Goal: Feedback & Contribution: Contribute content

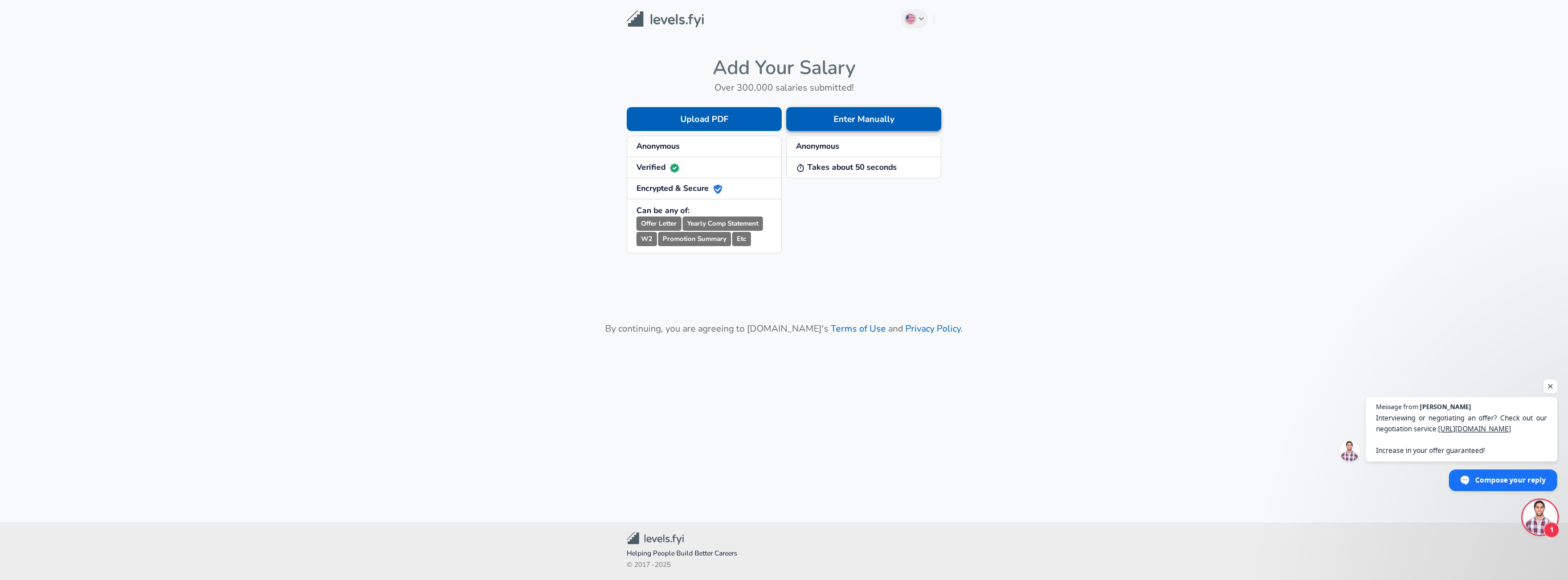
click at [882, 117] on button "Enter Manually" at bounding box center [863, 119] width 155 height 24
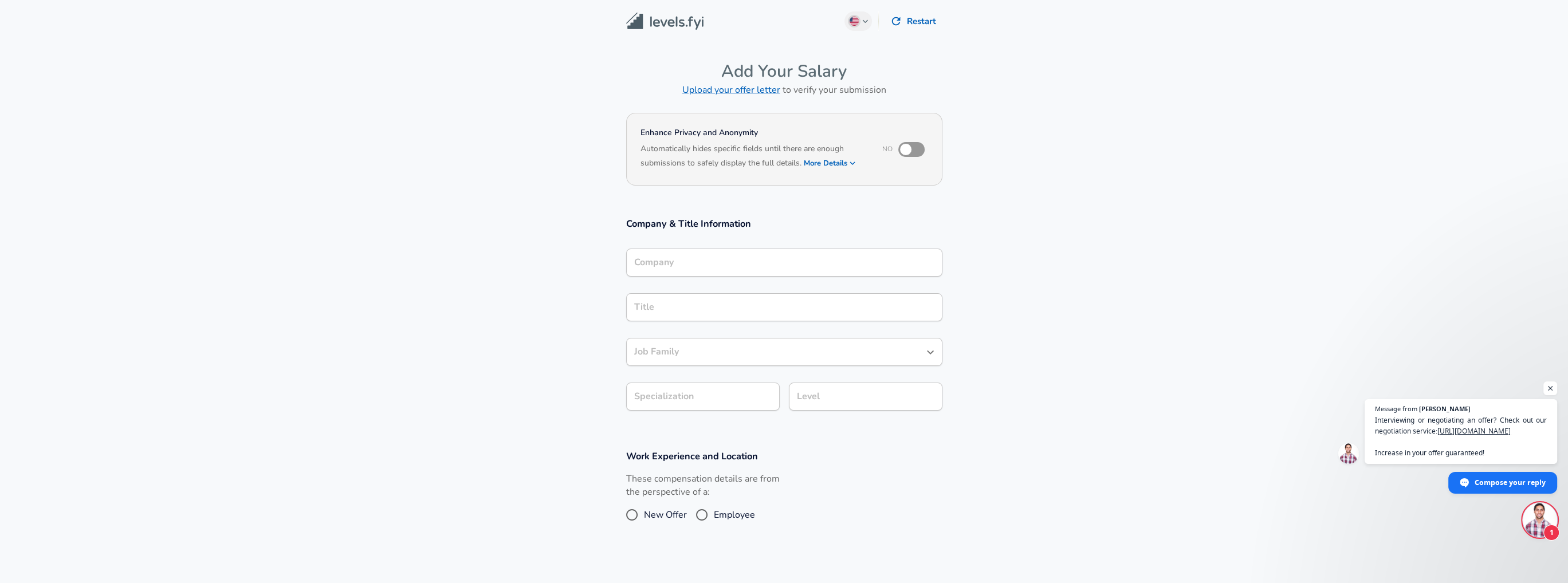
click at [720, 263] on input "Company" at bounding box center [784, 263] width 306 height 18
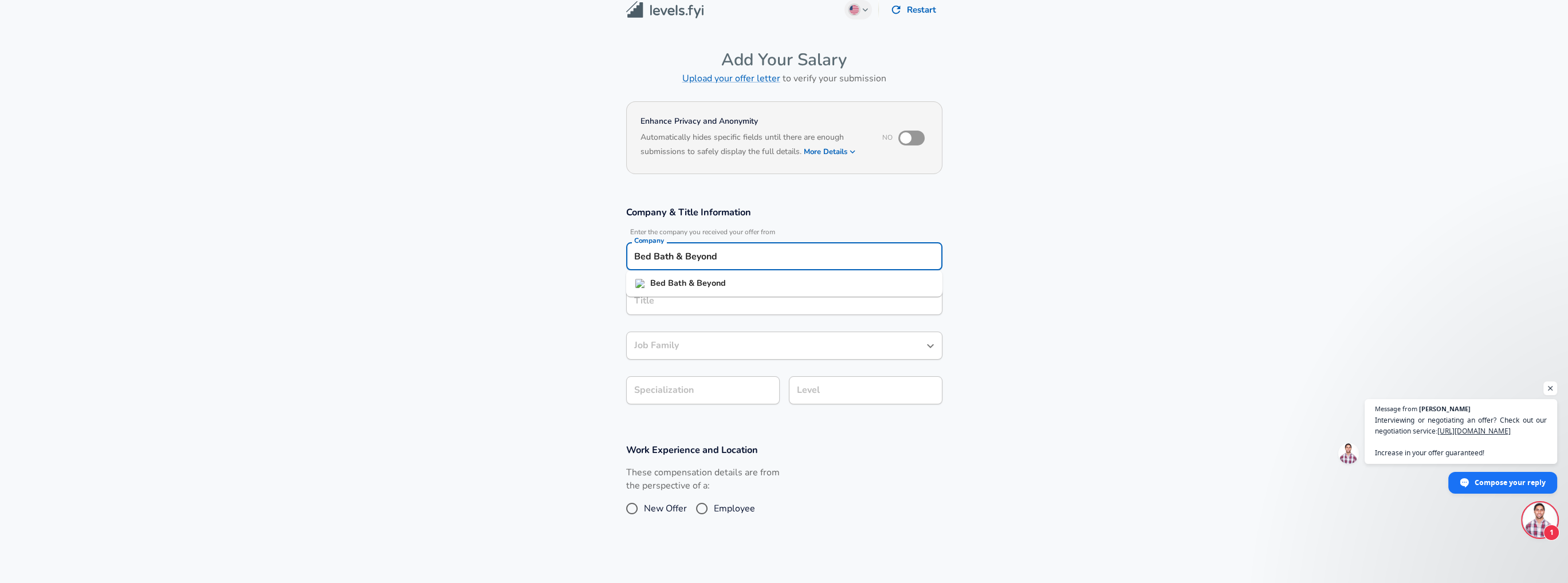
drag, startPoint x: 747, startPoint y: 260, endPoint x: 573, endPoint y: 246, distance: 174.6
click at [573, 246] on section "Company & Title Information Enter the company you received your offer from Comp…" at bounding box center [784, 311] width 1568 height 238
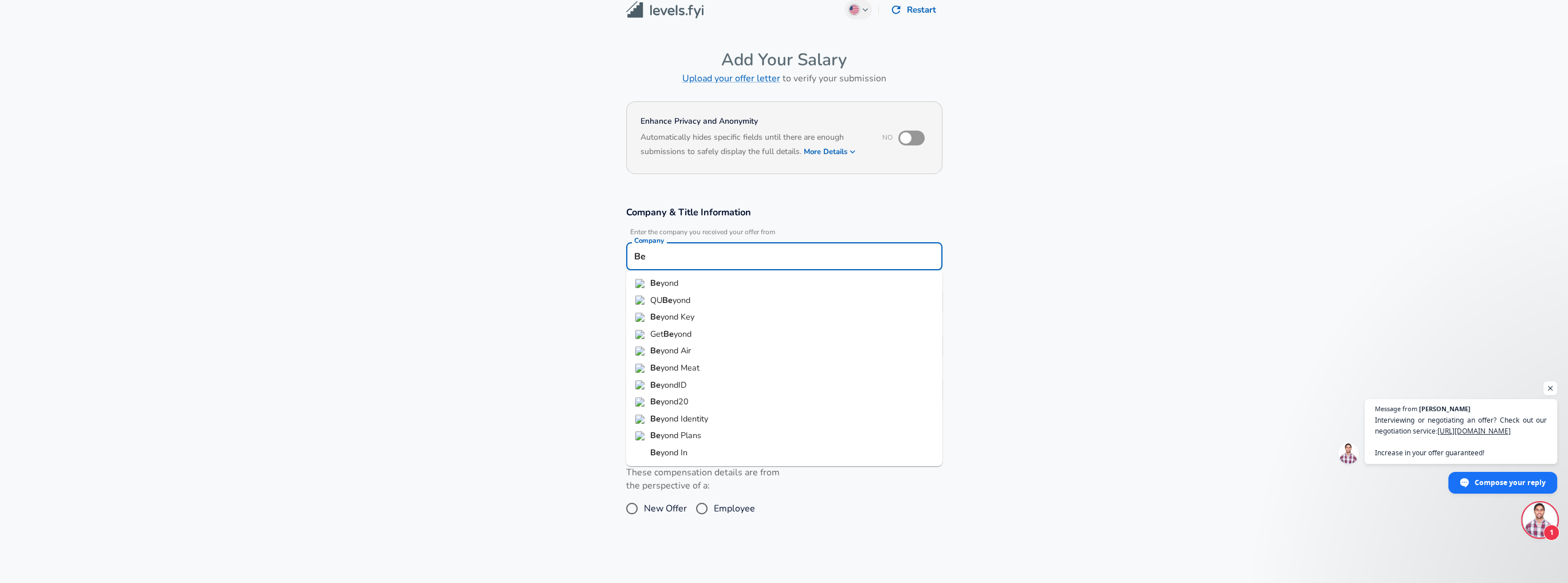
type input "B"
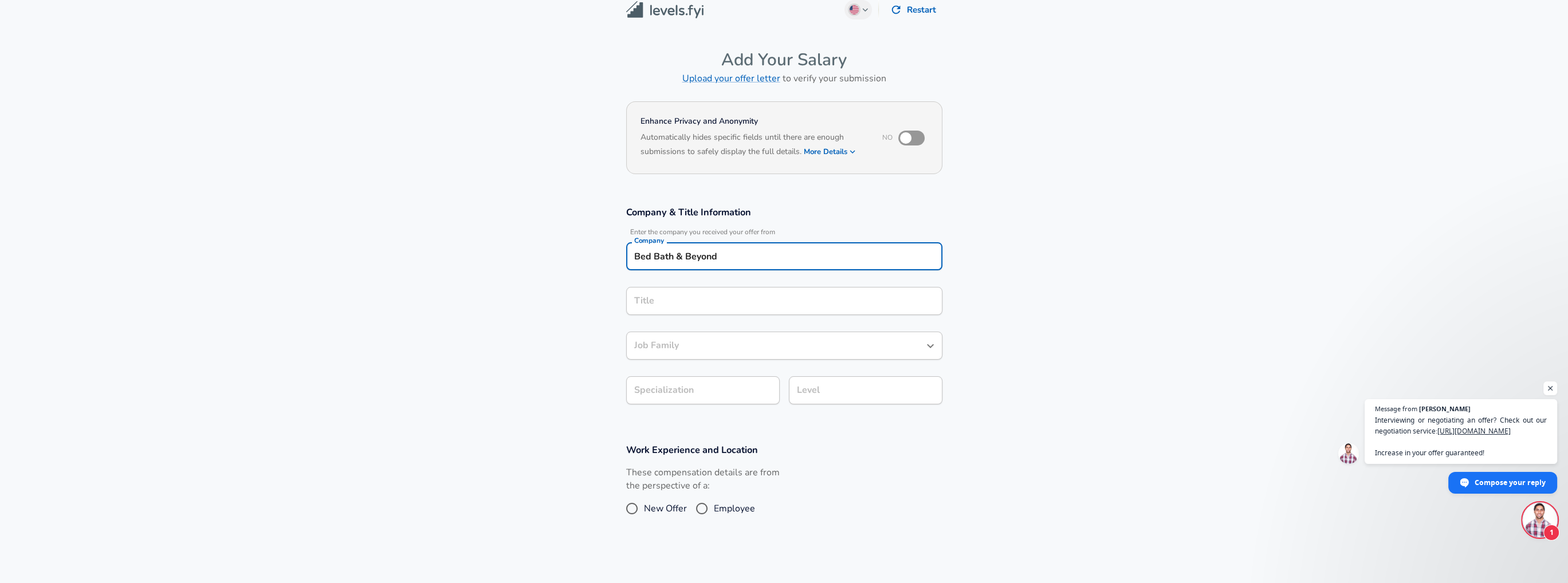
type input "Bed Bath & Beyond"
click at [676, 299] on input "Title" at bounding box center [784, 301] width 306 height 18
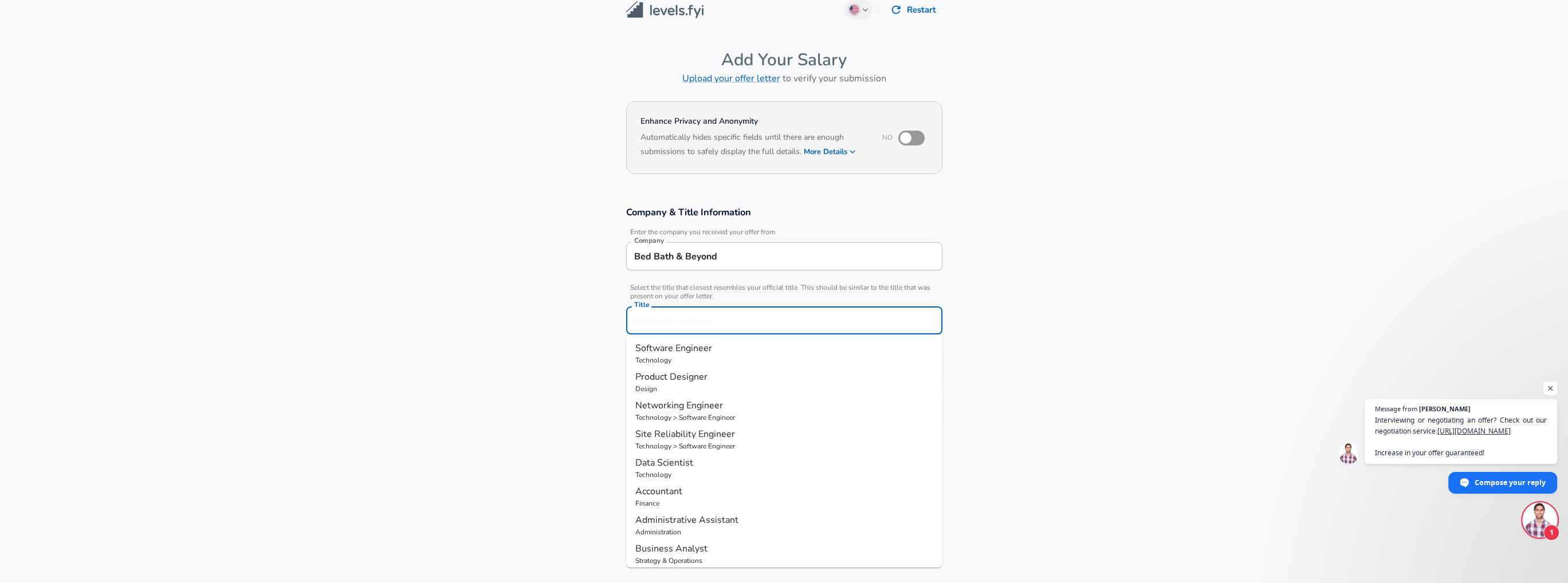
scroll to position [34, 0]
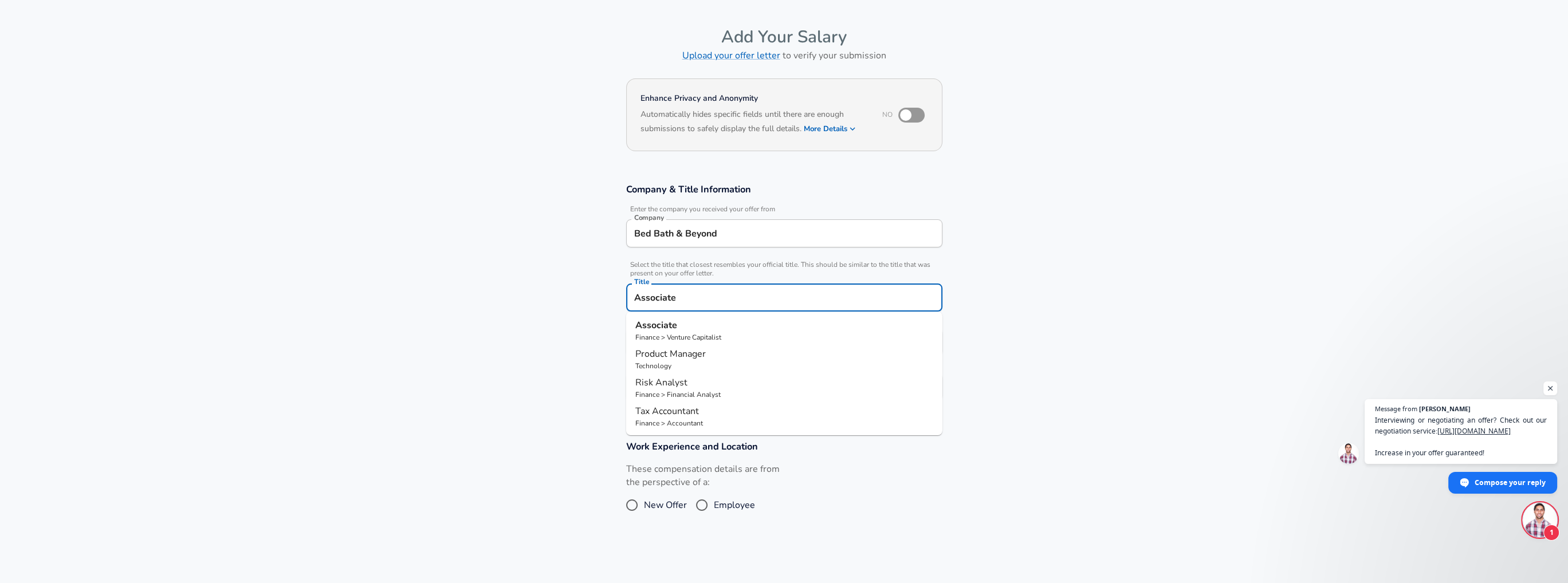
click at [684, 358] on span "Product Manager" at bounding box center [670, 354] width 70 height 13
type input "Product Manager"
click at [634, 296] on input "Product Manager" at bounding box center [784, 298] width 306 height 18
click at [776, 297] on input "Associate Product Manager" at bounding box center [784, 298] width 306 height 18
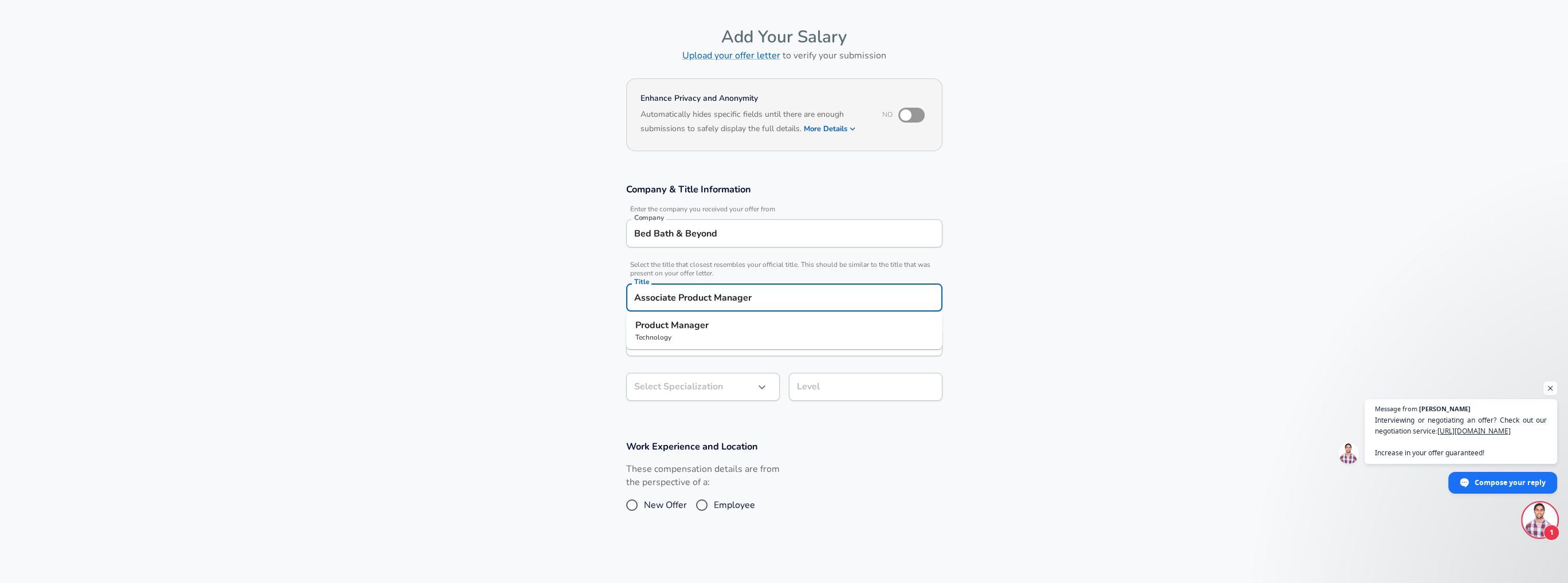
type input "Associate Product Manager"
click at [974, 304] on section "Company & Title Information Enter the company you received your offer from Comp…" at bounding box center [784, 298] width 1568 height 257
click at [902, 348] on div "Product Manager Job Family" at bounding box center [784, 342] width 316 height 28
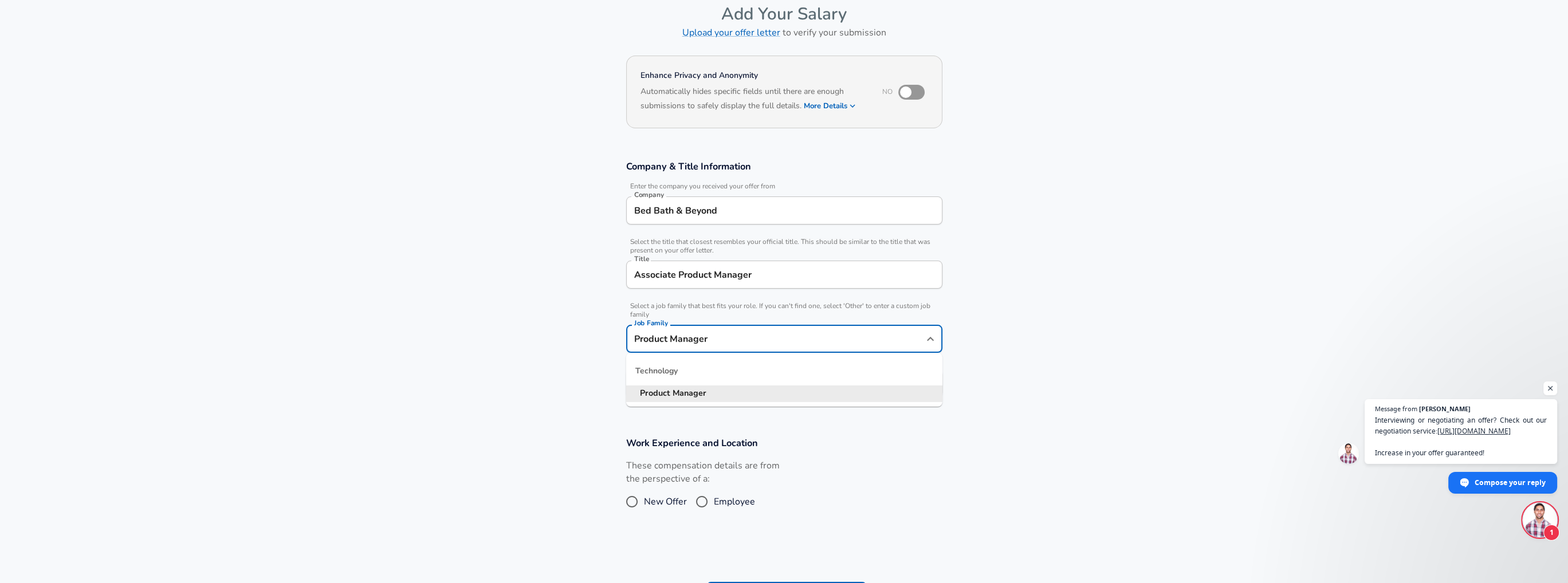
click at [1014, 339] on section "Company & Title Information Enter the company you received your offer from Comp…" at bounding box center [784, 285] width 1568 height 277
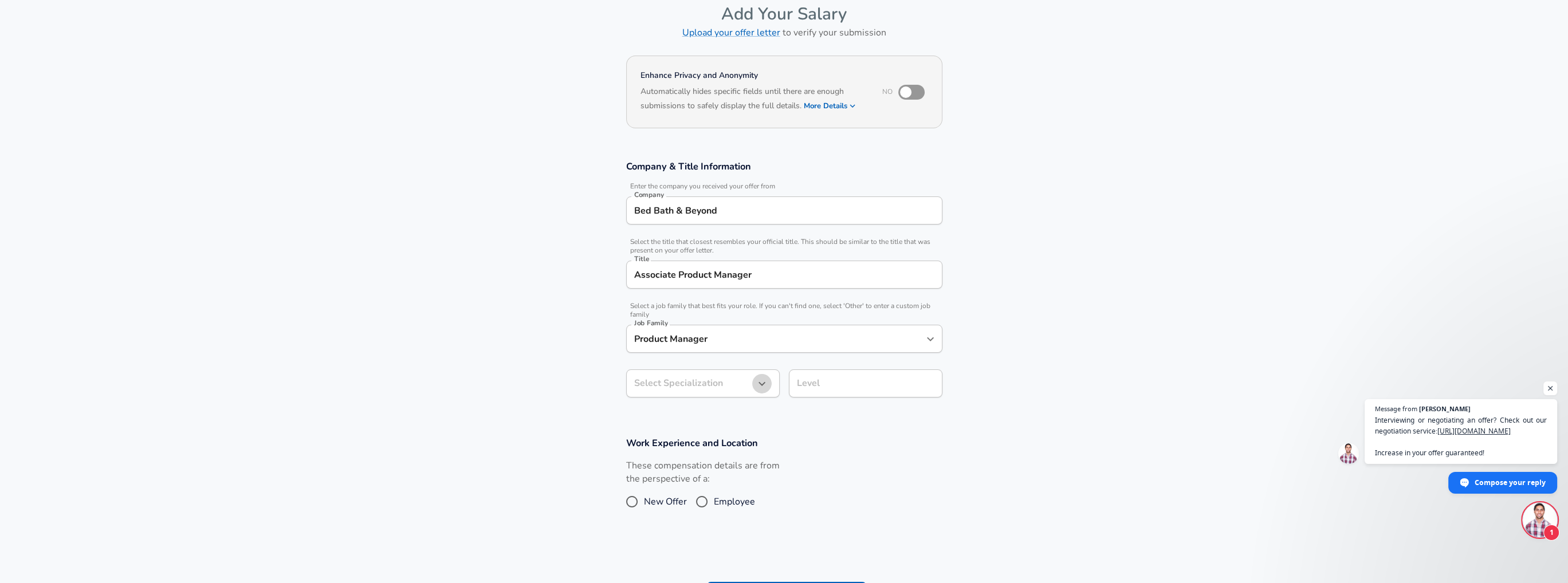
click at [765, 390] on icon "button" at bounding box center [762, 384] width 14 height 14
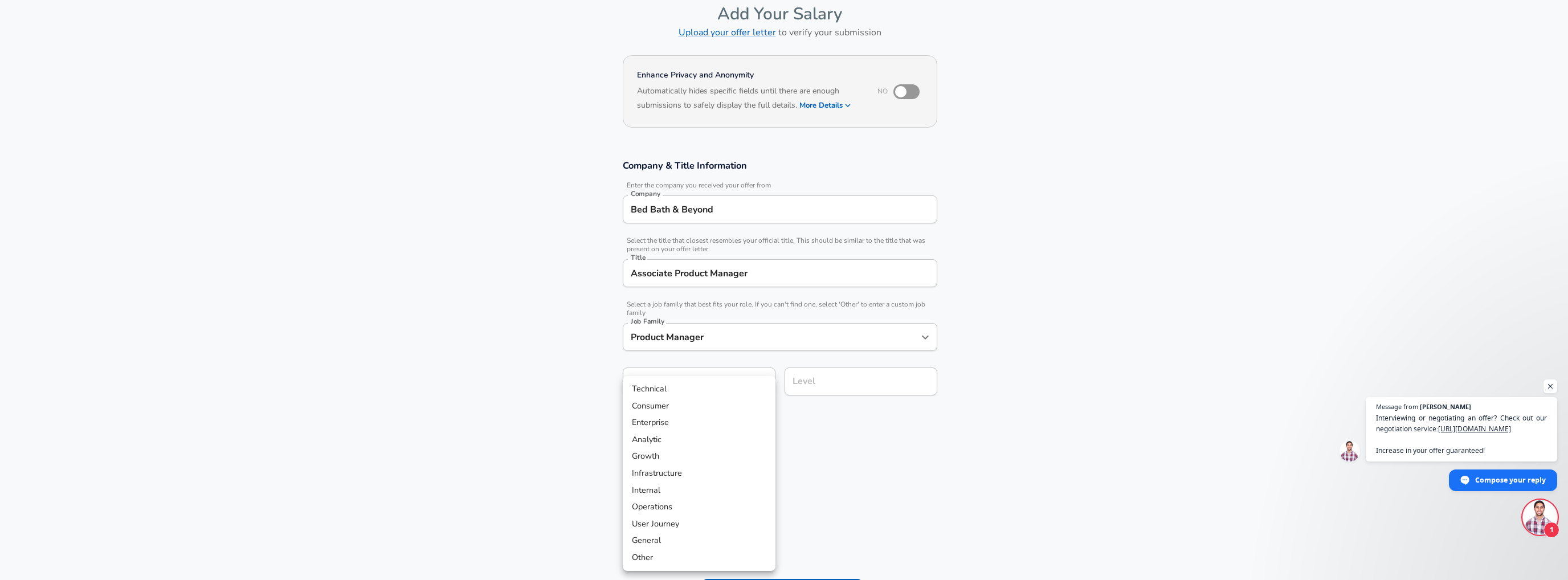
click at [686, 388] on li "Technical" at bounding box center [699, 390] width 153 height 17
type input "Technical"
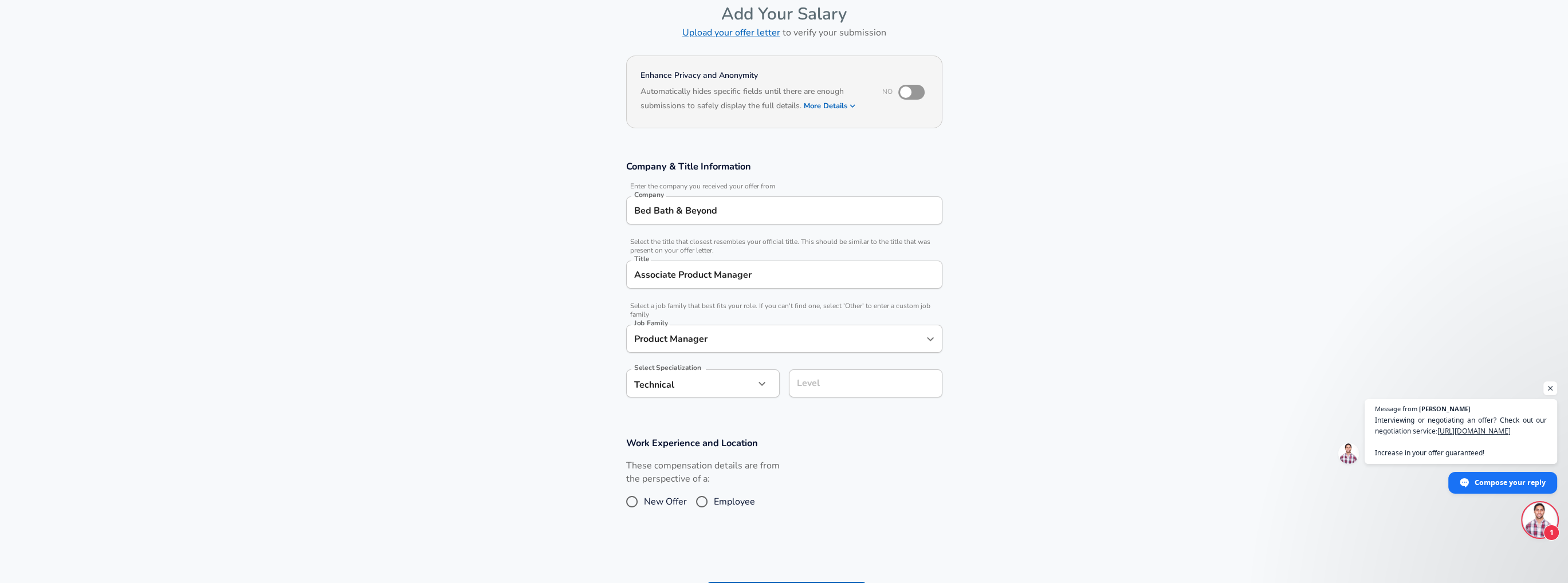
click at [863, 385] on input "Level" at bounding box center [865, 384] width 143 height 18
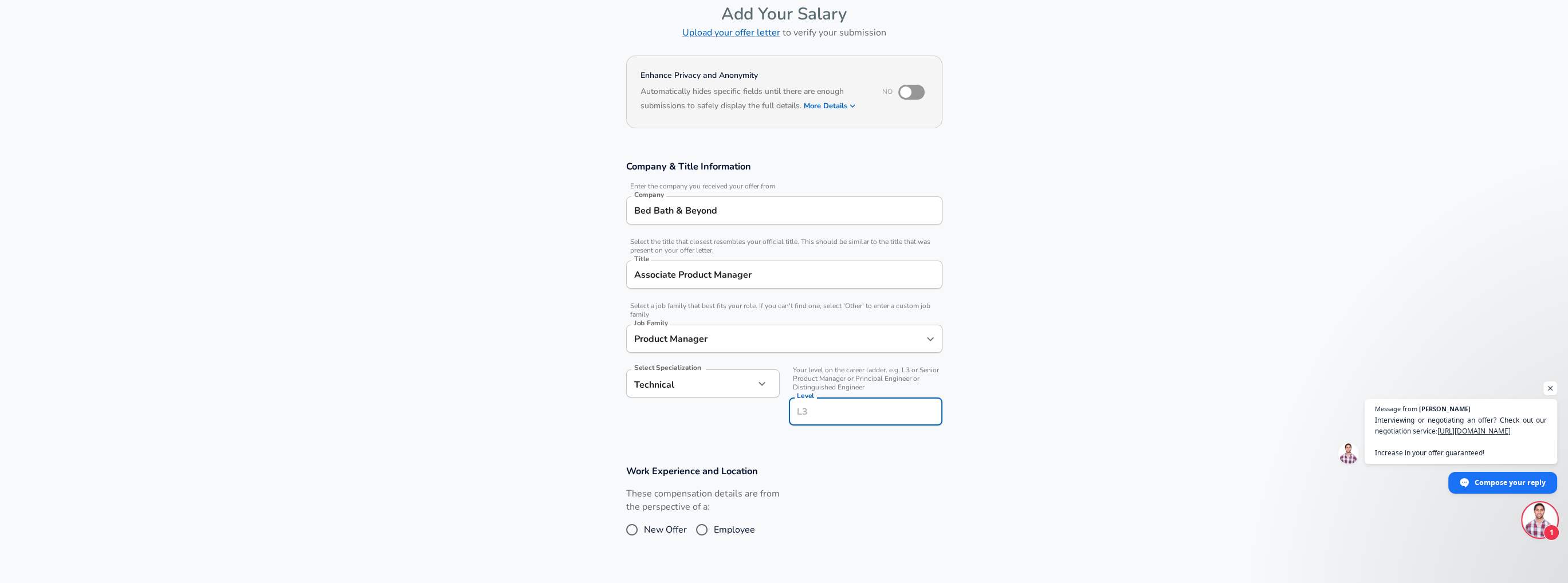
scroll to position [80, 0]
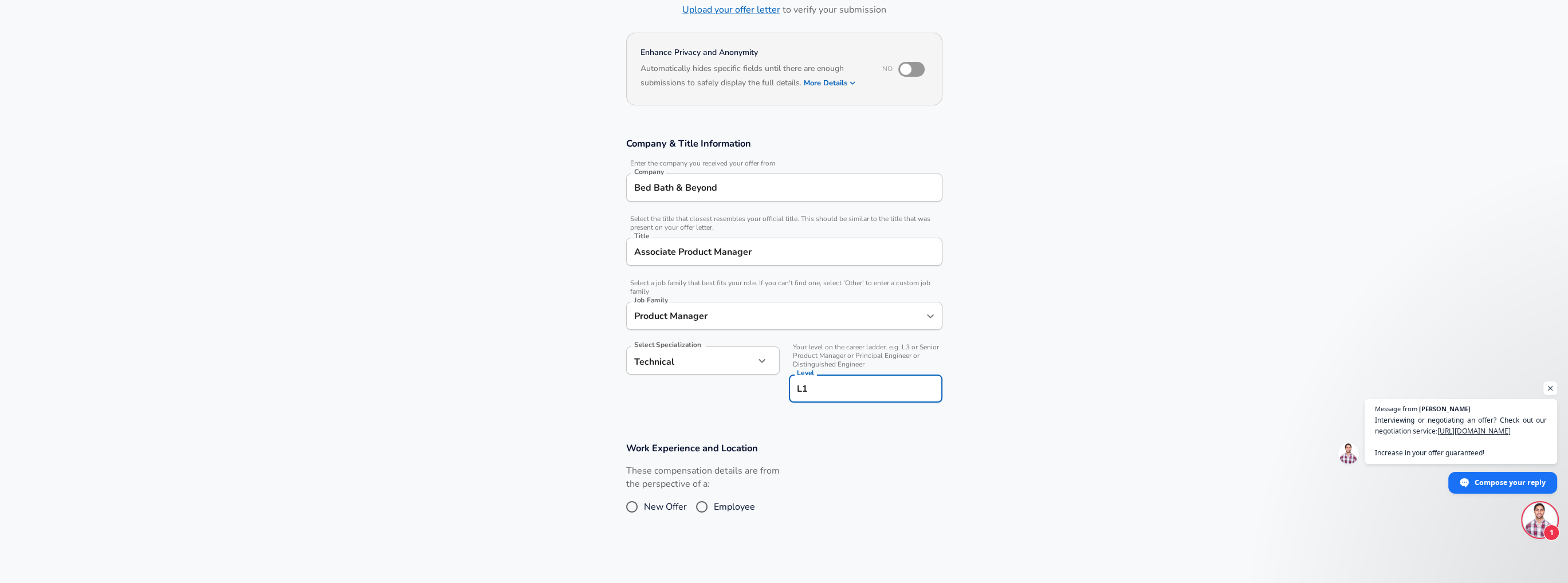
type input "L1"
click at [677, 251] on input "Associate Product Manager" at bounding box center [784, 252] width 306 height 18
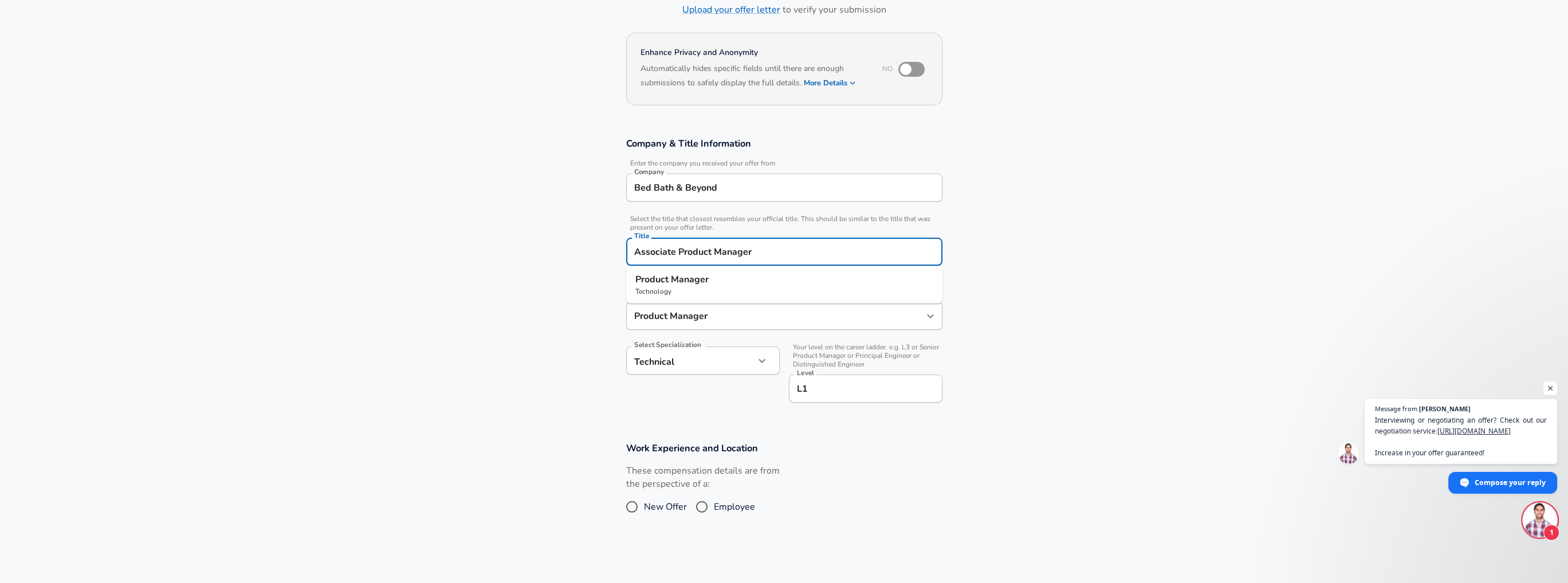
click at [730, 293] on p "Technology" at bounding box center [784, 292] width 298 height 10
type input "Product Manager"
click at [1013, 450] on section "Work Experience and Location These compensation details are from the perspectiv…" at bounding box center [784, 485] width 1568 height 115
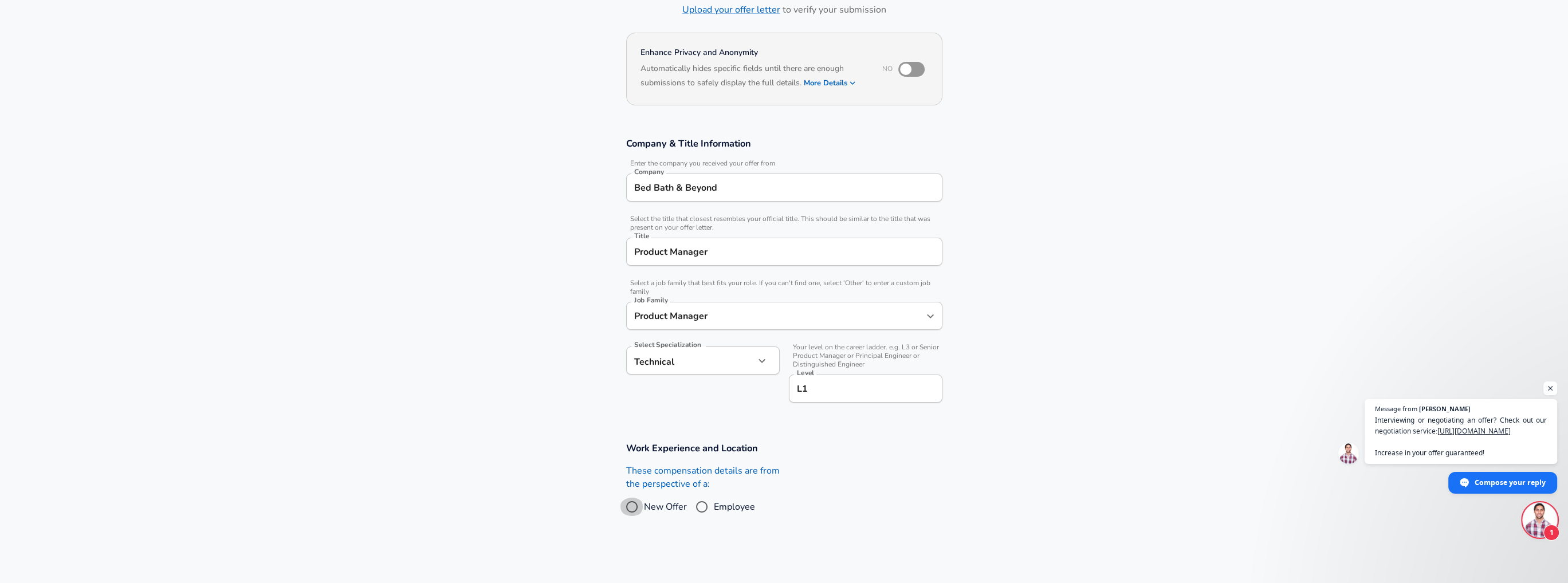
click at [637, 508] on input "New Offer" at bounding box center [631, 506] width 24 height 18
radio input "true"
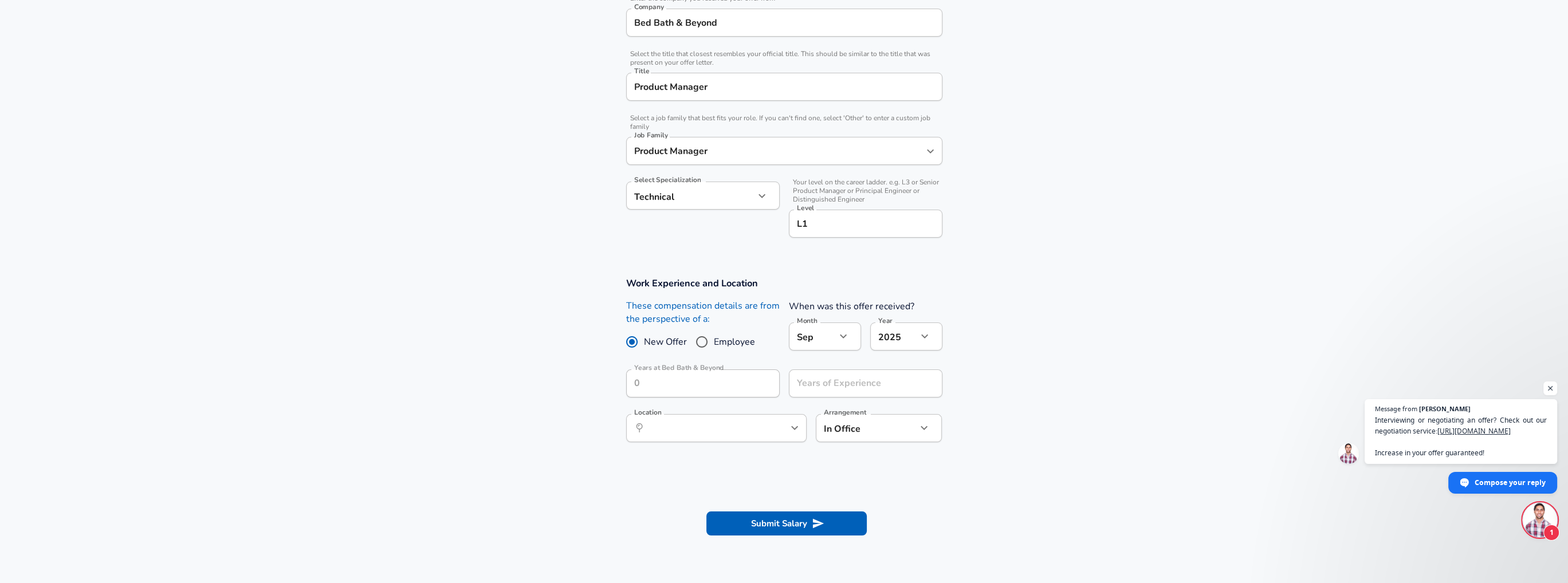
scroll to position [252, 0]
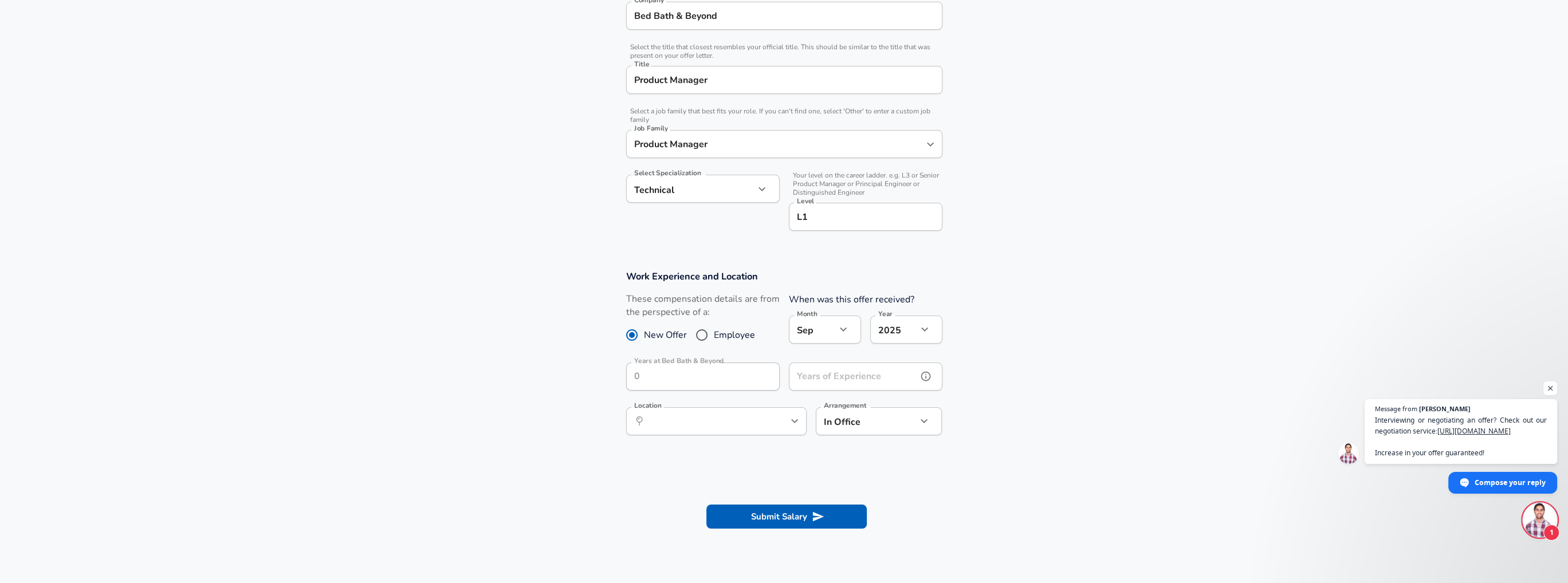
click at [863, 377] on input "Years of Experience" at bounding box center [853, 377] width 128 height 28
click at [798, 420] on icon "Open" at bounding box center [795, 421] width 14 height 14
type input "0"
type input "u"
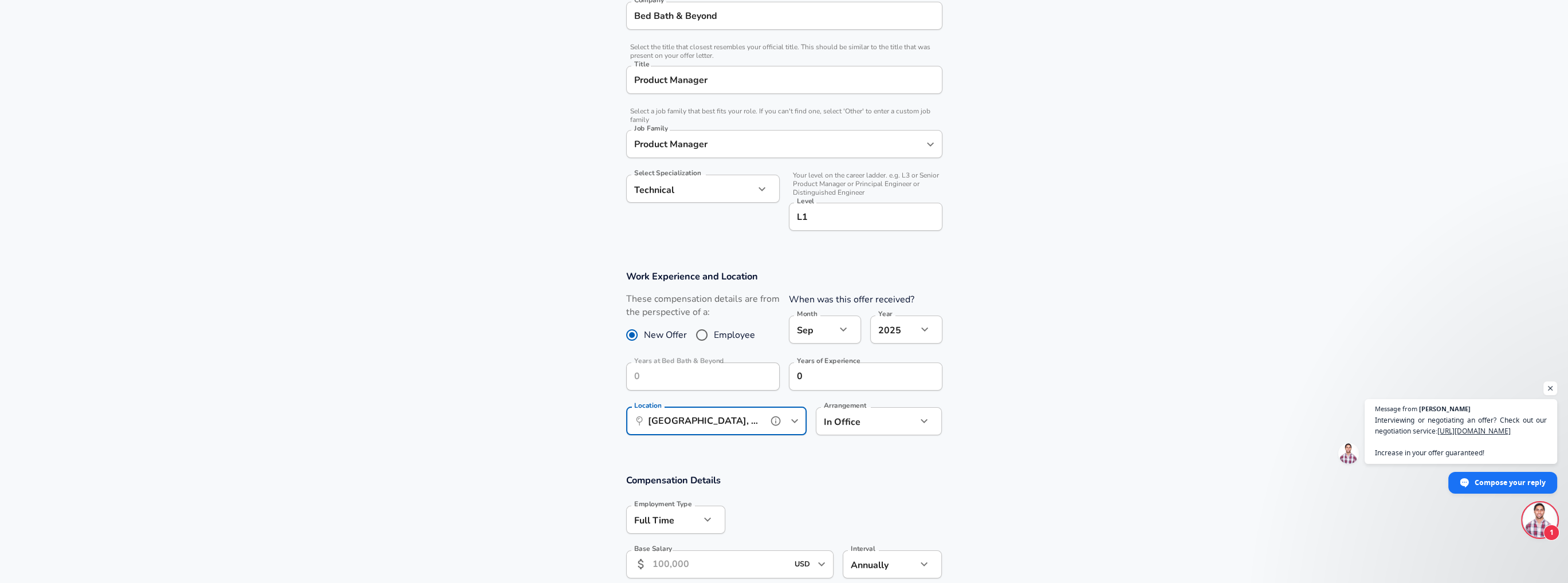
scroll to position [367, 0]
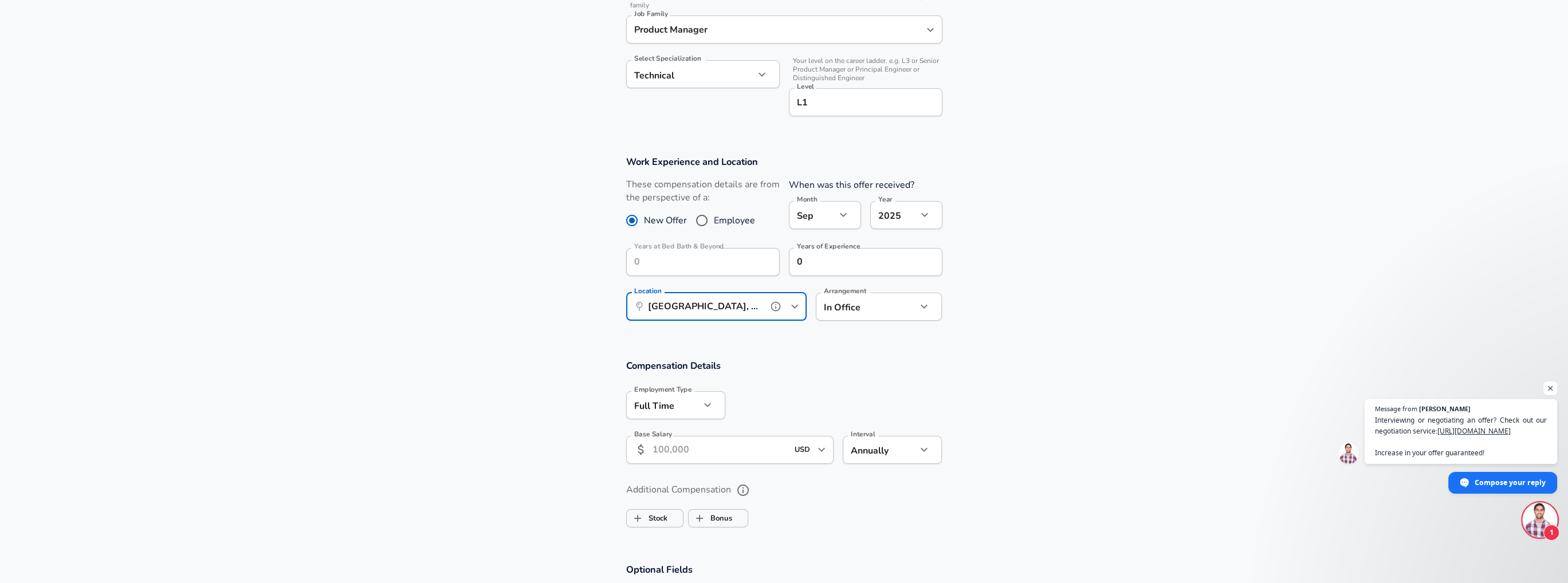
type input "[GEOGRAPHIC_DATA], [GEOGRAPHIC_DATA]"
click at [727, 452] on input "Base Salary" at bounding box center [720, 450] width 136 height 28
type input "75,000"
click at [857, 381] on div "Compensation Details Employment Type [DEMOGRAPHIC_DATA] full_time Employment Ty…" at bounding box center [784, 416] width 344 height 113
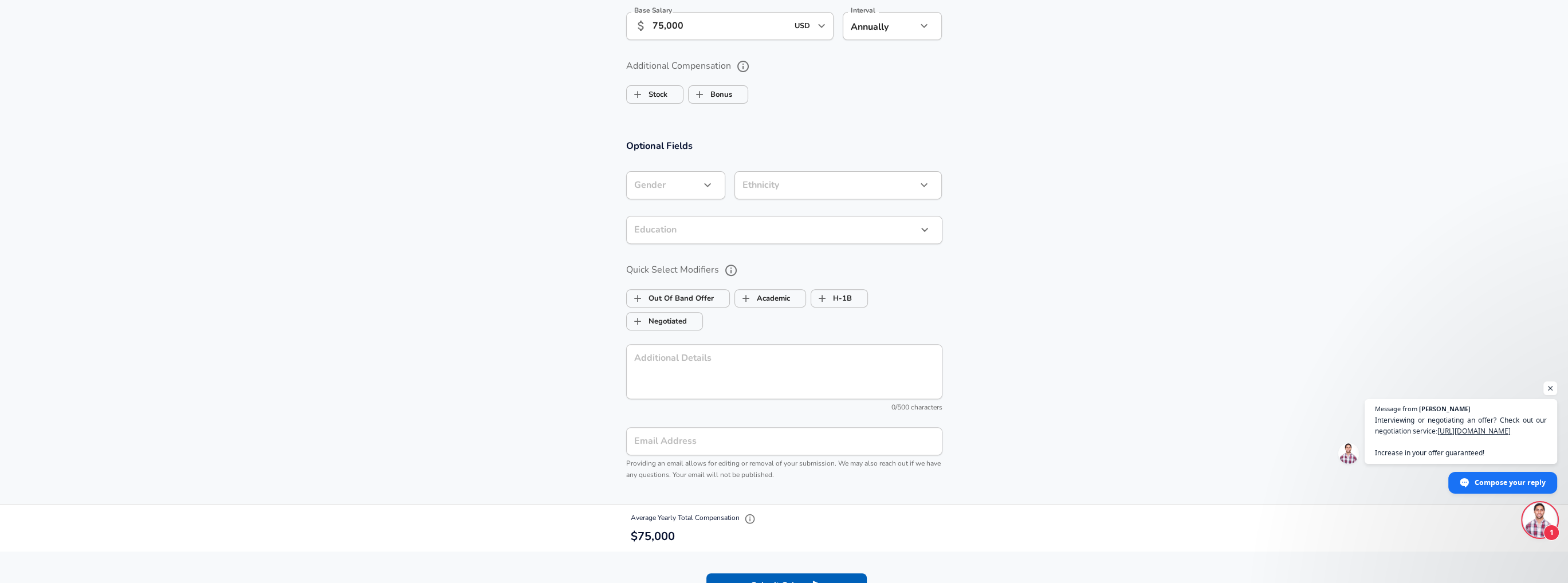
scroll to position [997, 0]
